Goal: Information Seeking & Learning: Understand process/instructions

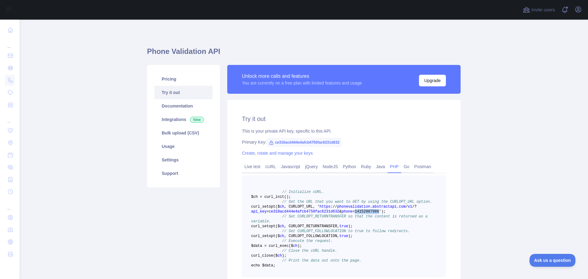
scroll to position [61, 0]
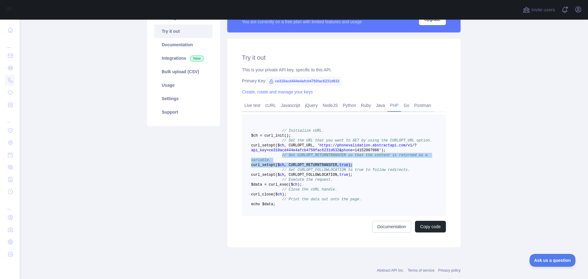
drag, startPoint x: 278, startPoint y: 167, endPoint x: 381, endPoint y: 172, distance: 102.7
click at [381, 169] on pre "// Initialize cURL. $ch = curl _init() ; // Set the URL that you want to GET by…" at bounding box center [344, 165] width 204 height 102
click at [381, 172] on pre "// Initialize cURL. $ch = curl _init() ; // Set the URL that you want to GET by…" at bounding box center [344, 165] width 204 height 102
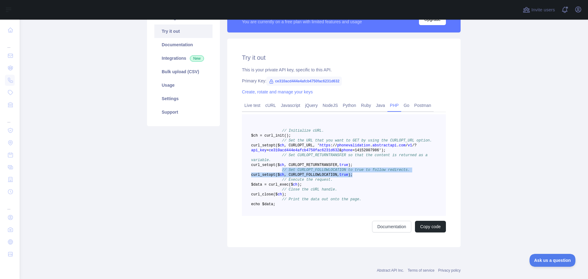
drag, startPoint x: 276, startPoint y: 180, endPoint x: 384, endPoint y: 185, distance: 108.3
click at [384, 185] on pre "// Initialize cURL. $ch = curl _init() ; // Set the URL that you want to GET by…" at bounding box center [344, 165] width 204 height 102
click at [384, 186] on pre "// Initialize cURL. $ch = curl _init() ; // Set the URL that you want to GET by…" at bounding box center [344, 165] width 204 height 102
drag, startPoint x: 273, startPoint y: 195, endPoint x: 276, endPoint y: 195, distance: 3.1
click at [274, 182] on span at bounding box center [266, 180] width 31 height 4
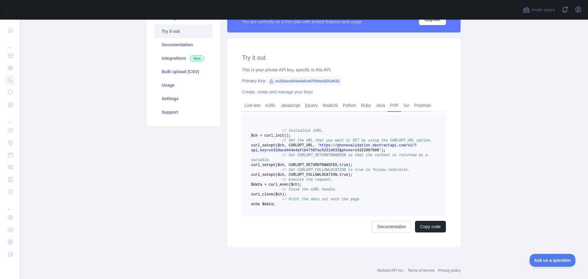
click at [282, 182] on span "// Execute the request." at bounding box center [307, 180] width 51 height 4
drag, startPoint x: 276, startPoint y: 196, endPoint x: 325, endPoint y: 200, distance: 49.2
click at [325, 200] on pre "// Initialize cURL. $ch = curl _init() ; // Set the URL that you want to GET by…" at bounding box center [344, 165] width 204 height 102
drag, startPoint x: 325, startPoint y: 200, endPoint x: 278, endPoint y: 195, distance: 47.4
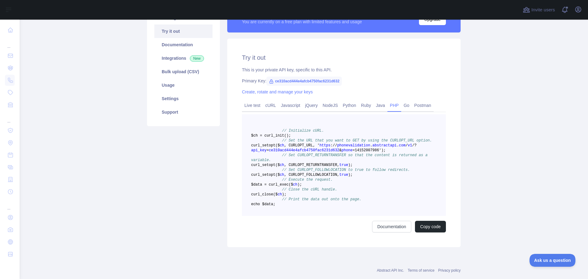
click at [278, 195] on pre "// Initialize cURL. $ch = curl _init() ; // Set the URL that you want to GET by…" at bounding box center [344, 165] width 204 height 102
click at [286, 197] on span ";" at bounding box center [285, 194] width 2 height 4
drag, startPoint x: 309, startPoint y: 213, endPoint x: 278, endPoint y: 209, distance: 31.6
click at [278, 206] on code "// Initialize cURL. $ch = curl _init() ; // Set the URL that you want to GET by…" at bounding box center [341, 168] width 181 height 78
drag, startPoint x: 299, startPoint y: 229, endPoint x: 278, endPoint y: 223, distance: 22.1
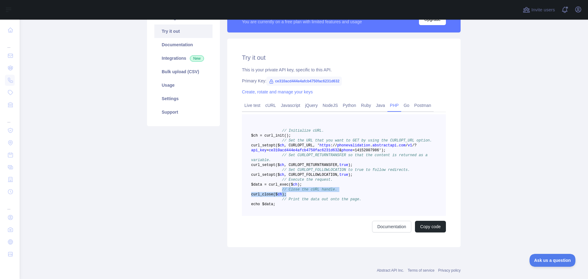
click at [278, 216] on pre "// Initialize cURL. $ch = curl _init() ; // Set the URL that you want to GET by…" at bounding box center [344, 165] width 204 height 102
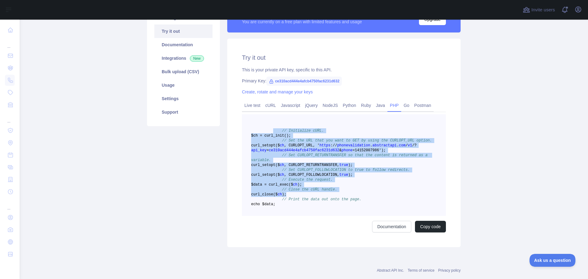
drag, startPoint x: 310, startPoint y: 215, endPoint x: 270, endPoint y: 129, distance: 94.6
click at [270, 129] on pre "// Initialize cURL. $ch = curl _init() ; // Set the URL that you want to GET by…" at bounding box center [344, 165] width 204 height 102
drag, startPoint x: 308, startPoint y: 231, endPoint x: 243, endPoint y: 129, distance: 121.5
click at [243, 129] on pre "// Initialize cURL. $ch = curl _init() ; // Set the URL that you want to GET by…" at bounding box center [344, 165] width 204 height 102
click at [301, 216] on pre "// Initialize cURL. $ch = curl _init() ; // Set the URL that you want to GET by…" at bounding box center [344, 165] width 204 height 102
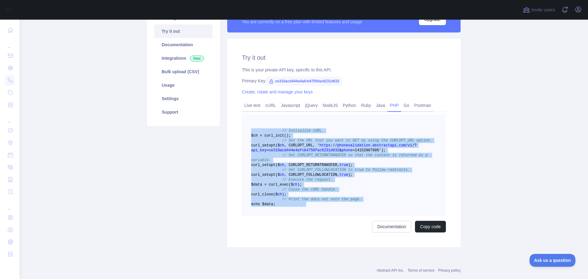
drag, startPoint x: 299, startPoint y: 230, endPoint x: 242, endPoint y: 132, distance: 112.9
click at [242, 132] on pre "// Initialize cURL. $ch = curl _init() ; // Set the URL that you want to GET by…" at bounding box center [344, 165] width 204 height 102
click at [275, 206] on span "echo $data;" at bounding box center [263, 204] width 24 height 4
drag, startPoint x: 299, startPoint y: 230, endPoint x: 226, endPoint y: 129, distance: 124.3
click at [227, 129] on div "Try it out This is your private API key, specific to this API. Primary Key: ce3…" at bounding box center [343, 143] width 233 height 209
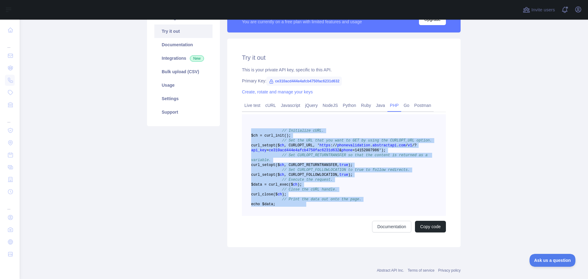
click at [252, 134] on span "$ch = curl" at bounding box center [262, 136] width 22 height 4
drag, startPoint x: 248, startPoint y: 129, endPoint x: 303, endPoint y: 229, distance: 114.2
click at [303, 216] on pre "// Initialize cURL. $ch = curl _init() ; // Set the URL that you want to GET by…" at bounding box center [344, 165] width 204 height 102
click at [304, 216] on pre "// Initialize cURL. $ch = curl _init() ; // Set the URL that you want to GET by…" at bounding box center [344, 165] width 204 height 102
drag, startPoint x: 304, startPoint y: 229, endPoint x: 248, endPoint y: 130, distance: 113.2
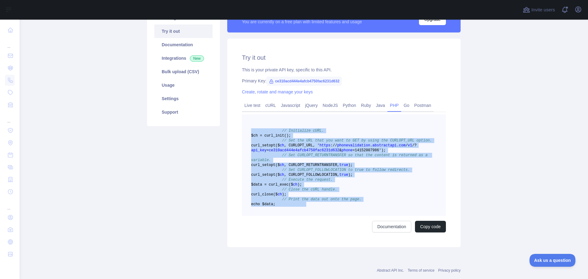
click at [248, 130] on pre "// Initialize cURL. $ch = curl _init() ; // Set the URL that you want to GET by…" at bounding box center [344, 165] width 204 height 102
click at [303, 153] on span "ce310acd444e4afcb4750fac6231d632" at bounding box center [304, 150] width 70 height 4
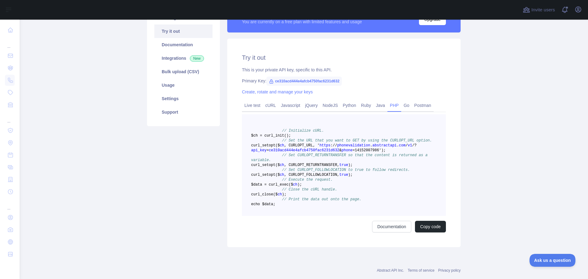
drag, startPoint x: 300, startPoint y: 230, endPoint x: 234, endPoint y: 131, distance: 118.6
click at [234, 131] on div "Try it out This is your private API key, specific to this API. Primary Key: ce3…" at bounding box center [343, 143] width 233 height 209
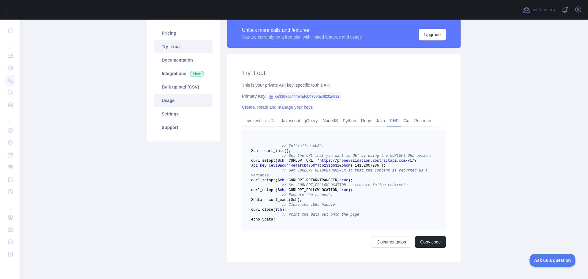
scroll to position [31, 0]
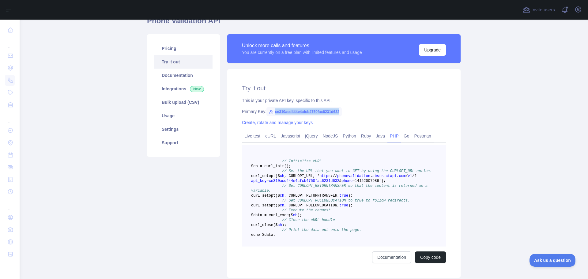
drag, startPoint x: 272, startPoint y: 112, endPoint x: 346, endPoint y: 112, distance: 74.8
click at [346, 112] on div "Primary Key: ce310acd444e4afcb4750fac6231d632" at bounding box center [344, 111] width 204 height 6
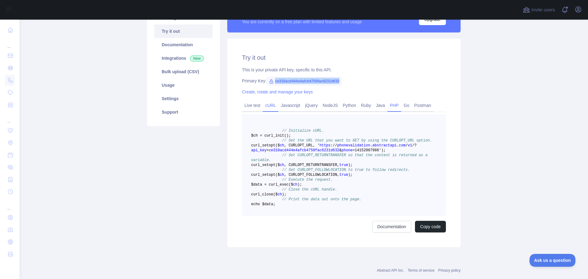
click at [267, 104] on link "cURL" at bounding box center [271, 105] width 16 height 10
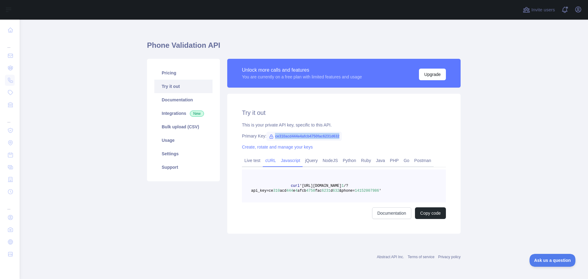
click at [282, 161] on link "Javascript" at bounding box center [290, 161] width 24 height 10
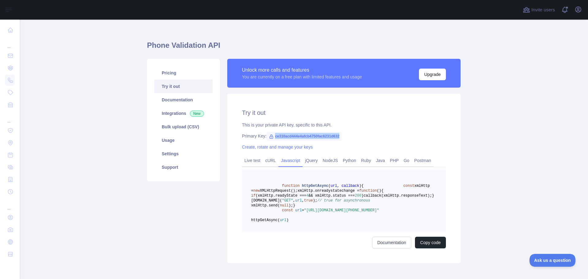
click at [299, 161] on link "Javascript" at bounding box center [290, 161] width 24 height 10
click at [314, 163] on link "jQuery" at bounding box center [311, 161] width 17 height 10
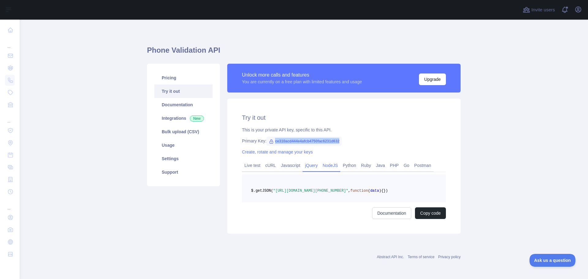
click at [320, 163] on link "NodeJS" at bounding box center [330, 166] width 20 height 10
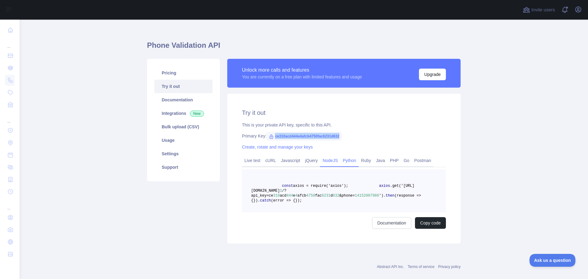
click at [347, 162] on link "Python" at bounding box center [349, 161] width 18 height 10
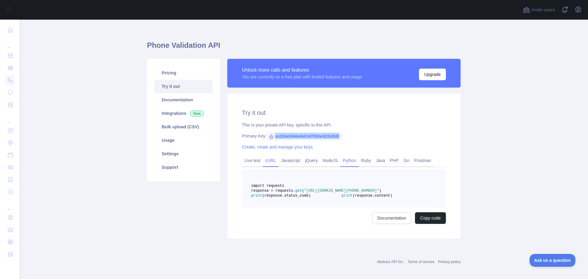
click at [266, 162] on link "cURL" at bounding box center [271, 161] width 16 height 10
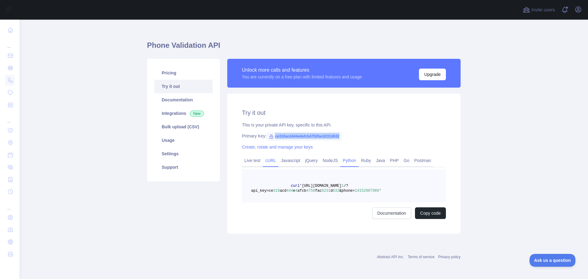
click at [341, 160] on link "Python" at bounding box center [349, 161] width 18 height 10
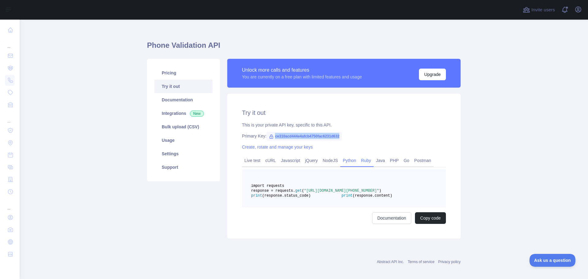
click at [365, 162] on link "Ruby" at bounding box center [366, 161] width 15 height 10
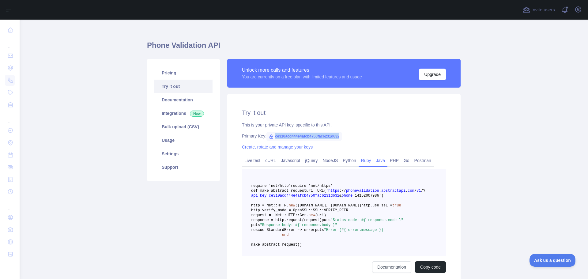
click at [379, 163] on link "Java" at bounding box center [381, 161] width 14 height 10
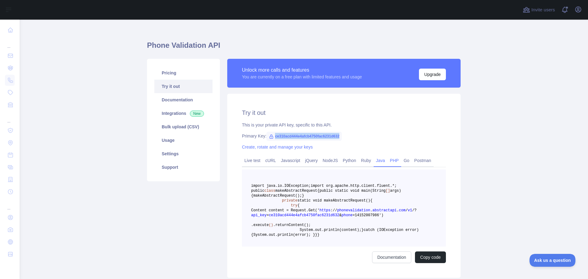
click at [388, 163] on link "PHP" at bounding box center [395, 161] width 14 height 10
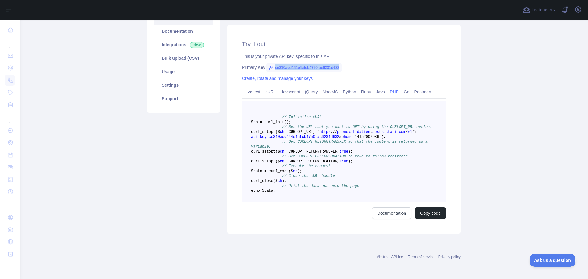
scroll to position [104, 0]
drag, startPoint x: 301, startPoint y: 186, endPoint x: 241, endPoint y: 90, distance: 113.7
click at [242, 101] on pre "// Initialize cURL. $ch = curl _init() ; // Set the URL that you want to GET by…" at bounding box center [344, 152] width 204 height 102
click at [346, 154] on pre "// Initialize cURL. $ch = curl _init() ; // Set the URL that you want to GET by…" at bounding box center [344, 152] width 204 height 102
drag, startPoint x: 288, startPoint y: 180, endPoint x: 240, endPoint y: 85, distance: 106.5
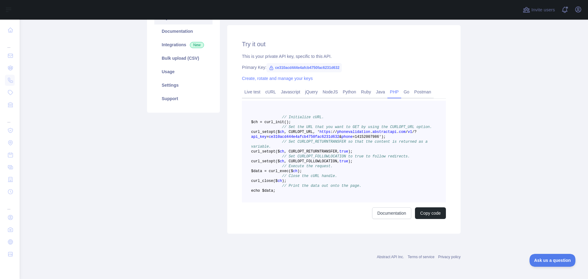
click at [242, 101] on pre "// Initialize cURL. $ch = curl _init() ; // Set the URL that you want to GET by…" at bounding box center [344, 152] width 204 height 102
click at [301, 187] on pre "// Initialize cURL. $ch = curl _init() ; // Set the URL that you want to GET by…" at bounding box center [344, 152] width 204 height 102
drag, startPoint x: 301, startPoint y: 186, endPoint x: 242, endPoint y: 87, distance: 115.6
click at [242, 101] on pre "// Initialize cURL. $ch = curl _init() ; // Set the URL that you want to GET by…" at bounding box center [344, 152] width 204 height 102
click at [264, 101] on pre "// Initialize cURL. $ch = curl _init() ; // Set the URL that you want to GET by…" at bounding box center [344, 152] width 204 height 102
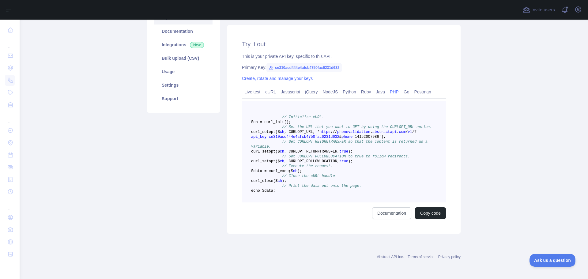
drag, startPoint x: 245, startPoint y: 86, endPoint x: 302, endPoint y: 186, distance: 114.9
click at [302, 186] on pre "// Initialize cURL. $ch = curl _init() ; // Set the URL that you want to GET by…" at bounding box center [344, 152] width 204 height 102
click at [304, 187] on pre "// Initialize cURL. $ch = curl _init() ; // Set the URL that you want to GET by…" at bounding box center [344, 152] width 204 height 102
drag, startPoint x: 304, startPoint y: 187, endPoint x: 244, endPoint y: 89, distance: 115.0
click at [244, 101] on pre "// Initialize cURL. $ch = curl _init() ; // Set the URL that you want to GET by…" at bounding box center [344, 152] width 204 height 102
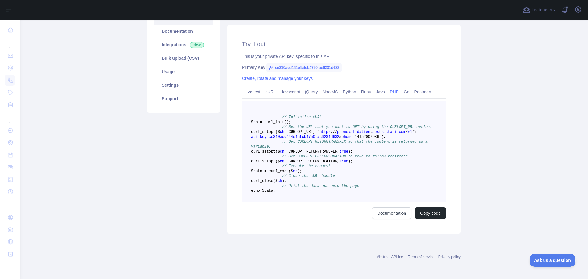
click at [251, 120] on span "$ch = curl" at bounding box center [262, 122] width 22 height 4
click at [249, 101] on pre "// Initialize cURL. $ch = curl _init() ; // Set the URL that you want to GET by…" at bounding box center [344, 152] width 204 height 102
drag, startPoint x: 253, startPoint y: 81, endPoint x: 297, endPoint y: 184, distance: 112.0
click at [297, 184] on pre "// Initialize cURL. $ch = curl _init() ; // Set the URL that you want to GET by…" at bounding box center [344, 152] width 204 height 102
click at [313, 187] on pre "// Initialize cURL. $ch = curl _init() ; // Set the URL that you want to GET by…" at bounding box center [344, 152] width 204 height 102
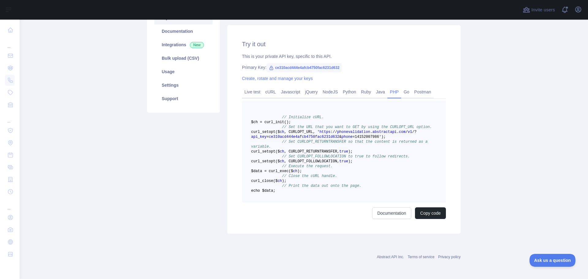
drag, startPoint x: 312, startPoint y: 186, endPoint x: 246, endPoint y: 88, distance: 118.1
click at [246, 101] on pre "// Initialize cURL. $ch = curl _init() ; // Set the URL that you want to GET by…" at bounding box center [344, 152] width 204 height 102
click at [262, 115] on span at bounding box center [266, 117] width 31 height 4
drag, startPoint x: 249, startPoint y: 85, endPoint x: 308, endPoint y: 184, distance: 114.6
click at [308, 184] on pre "// Initialize cURL. $ch = curl _init() ; // Set the URL that you want to GET by…" at bounding box center [344, 152] width 204 height 102
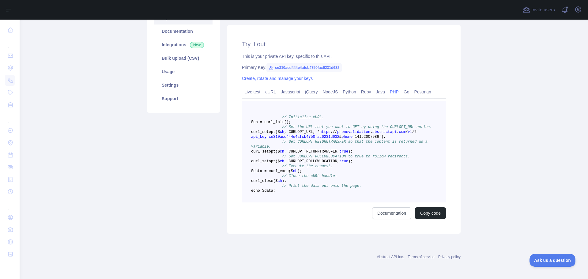
click at [300, 186] on pre "// Initialize cURL. $ch = curl _init() ; // Set the URL that you want to GET by…" at bounding box center [344, 152] width 204 height 102
drag, startPoint x: 300, startPoint y: 186, endPoint x: 242, endPoint y: 90, distance: 112.3
click at [242, 101] on pre "// Initialize cURL. $ch = curl _init() ; // Set the URL that you want to GET by…" at bounding box center [344, 152] width 204 height 102
click at [244, 101] on pre "// Initialize cURL. $ch = curl _init() ; // Set the URL that you want to GET by…" at bounding box center [344, 152] width 204 height 102
drag, startPoint x: 245, startPoint y: 87, endPoint x: 304, endPoint y: 185, distance: 115.0
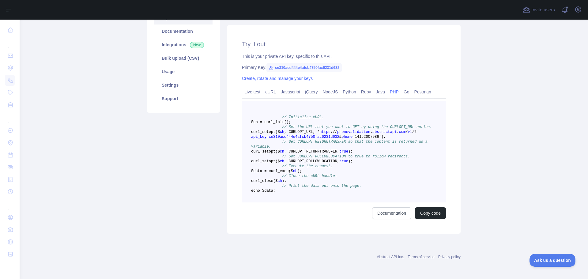
click at [304, 185] on pre "// Initialize cURL. $ch = curl _init() ; // Set the URL that you want to GET by…" at bounding box center [344, 152] width 204 height 102
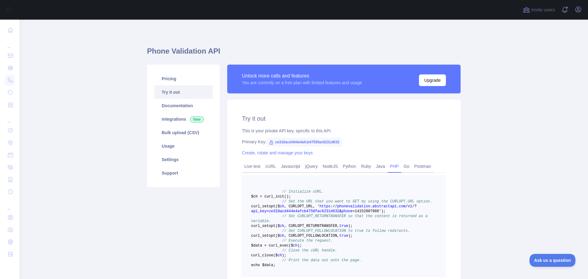
scroll to position [0, 0]
click at [172, 140] on link "Usage" at bounding box center [183, 146] width 58 height 13
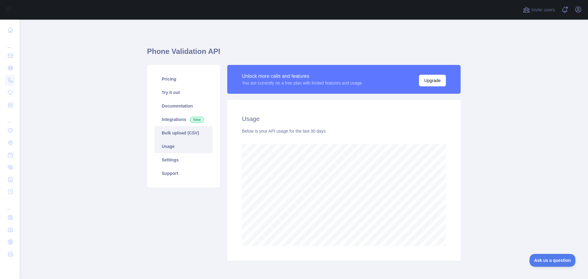
scroll to position [259, 564]
click at [179, 106] on link "Documentation" at bounding box center [183, 105] width 58 height 13
